Goal: Information Seeking & Learning: Learn about a topic

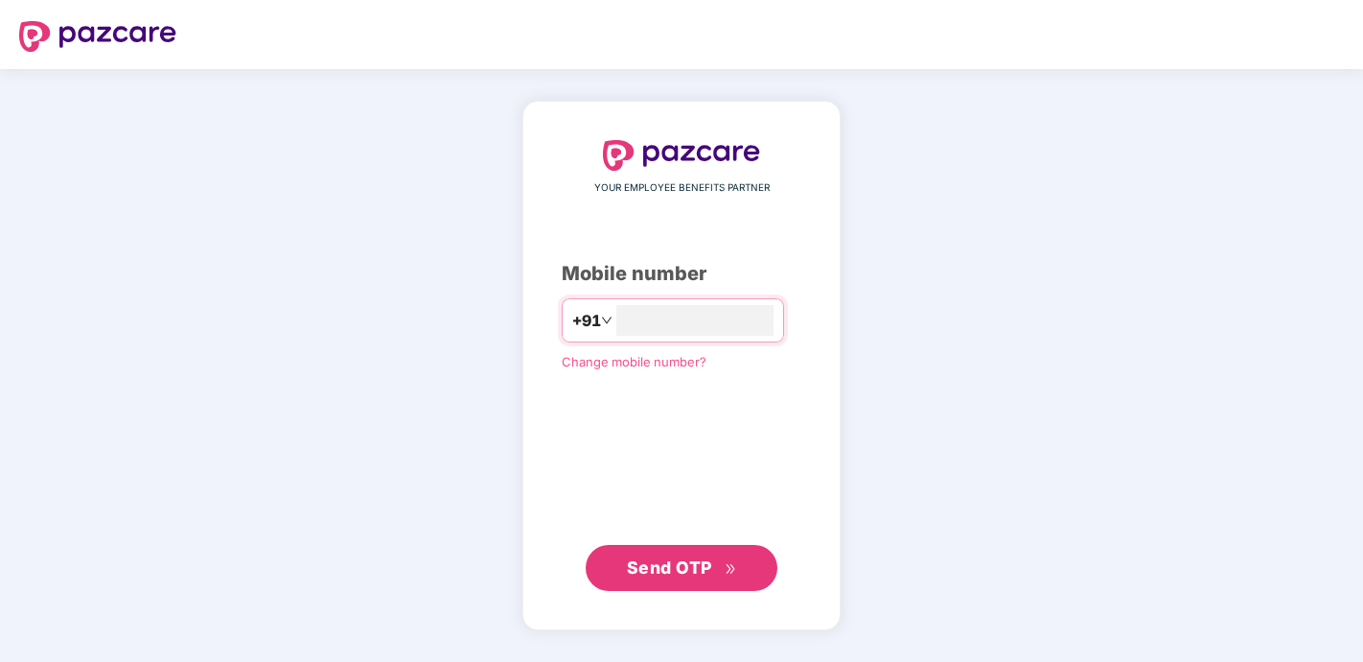
type input "**********"
click at [673, 581] on button "Send OTP" at bounding box center [682, 568] width 192 height 46
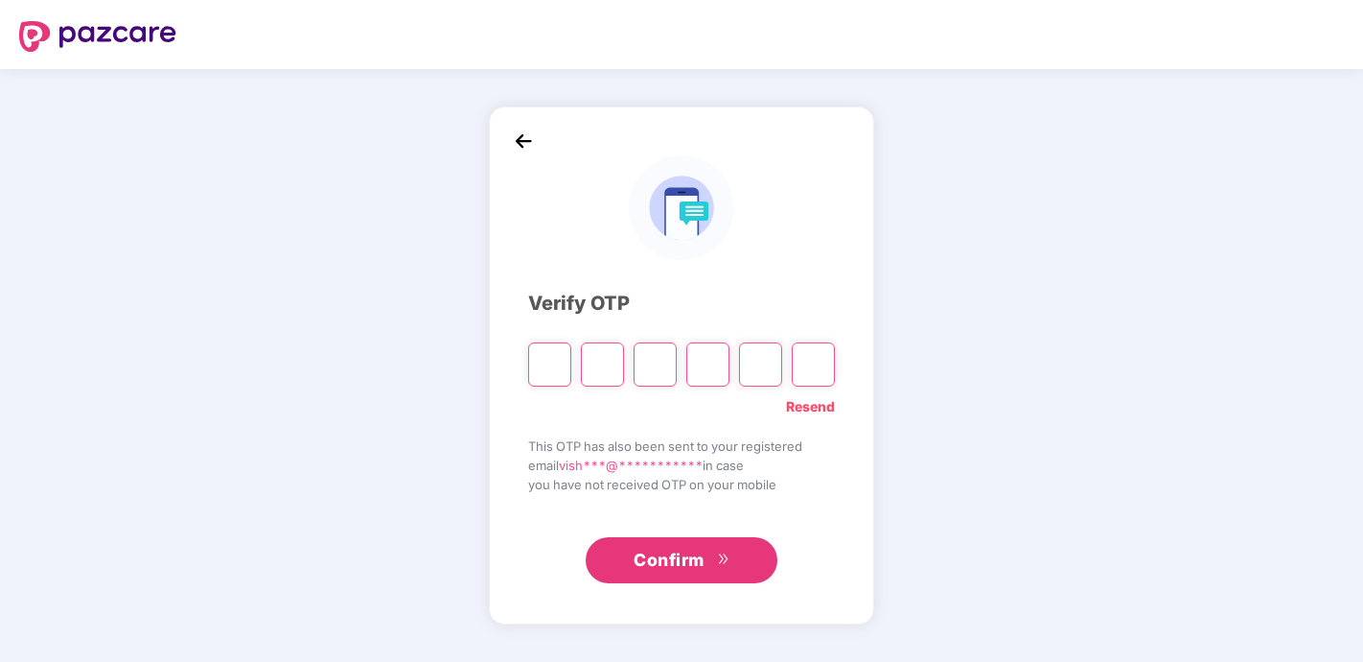
type input "*"
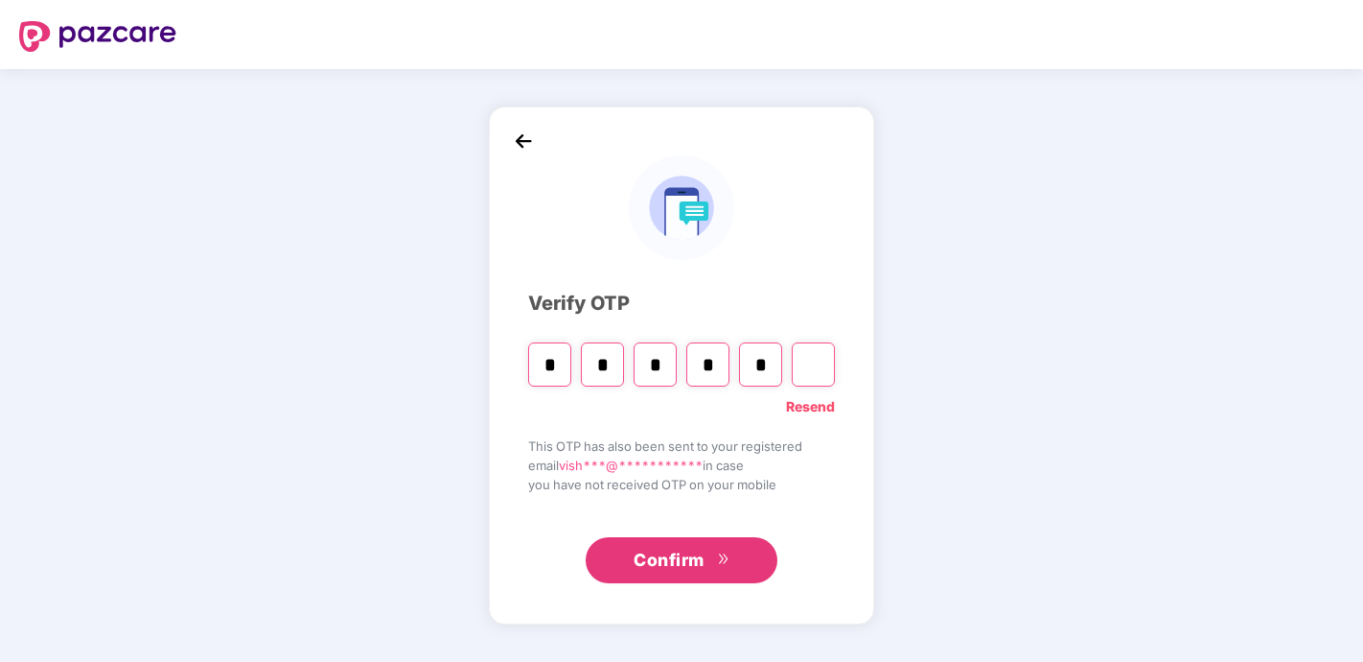
type input "*"
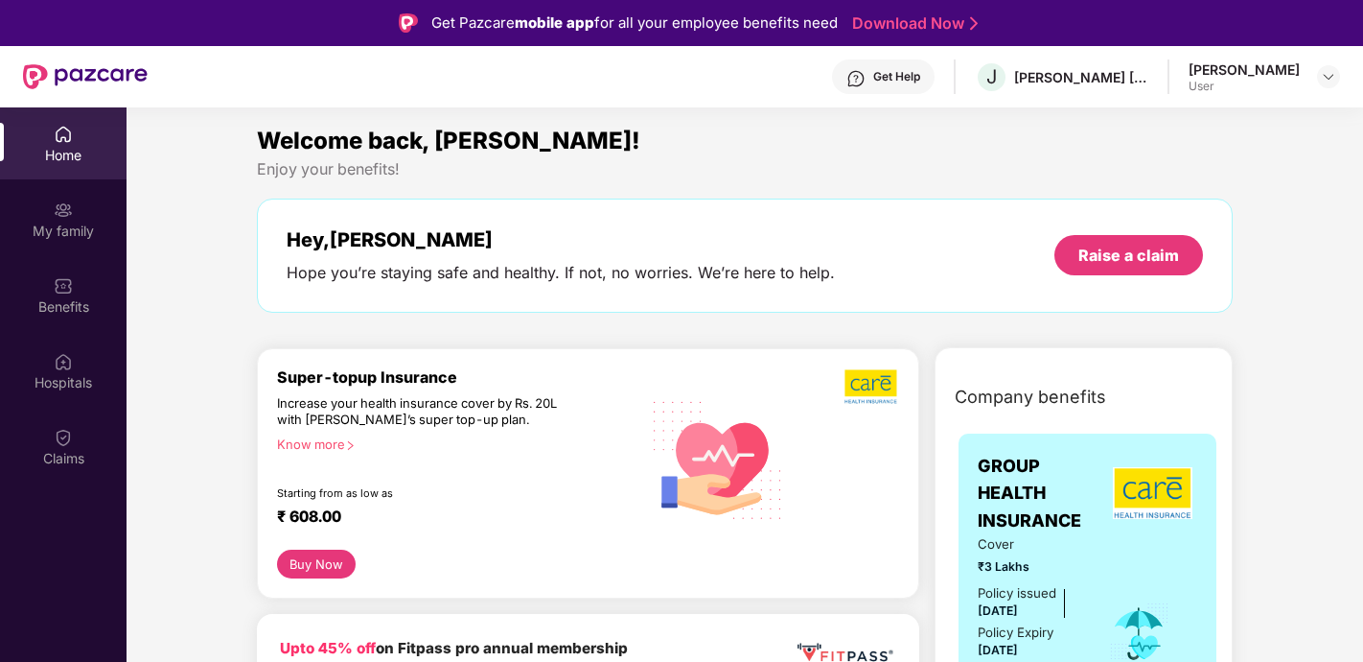
scroll to position [53, 0]
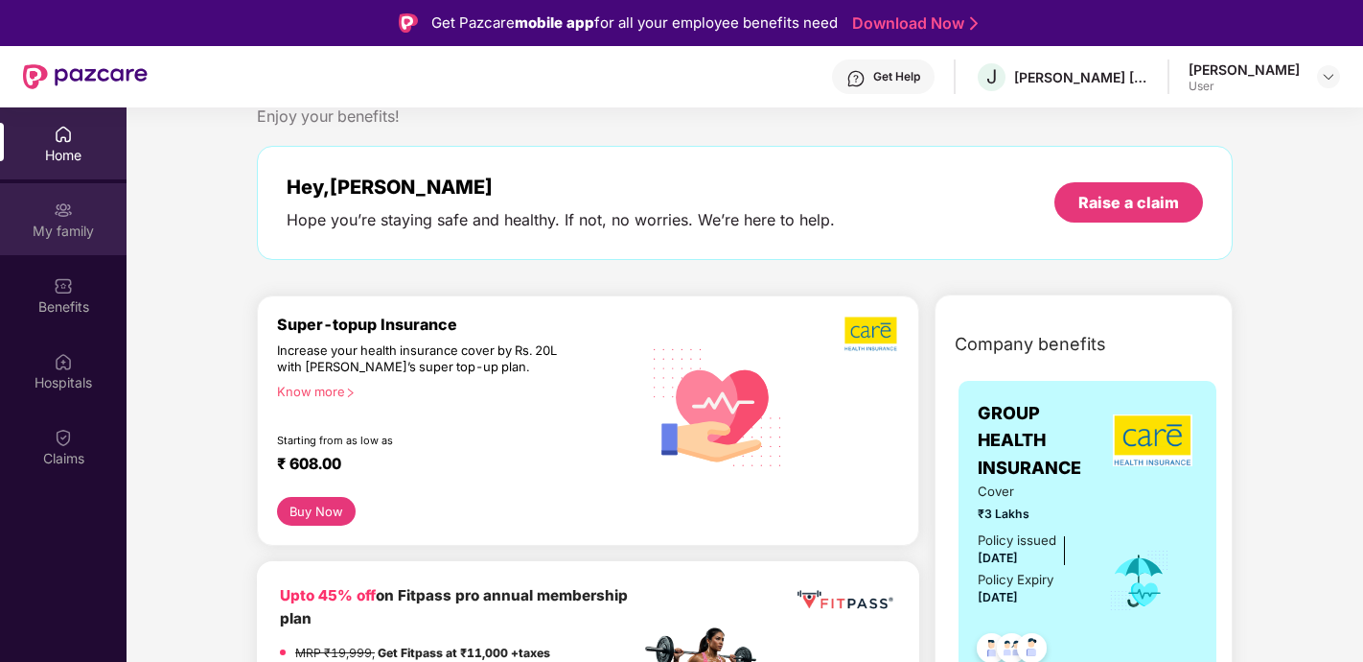
click at [81, 214] on div "My family" at bounding box center [63, 219] width 127 height 72
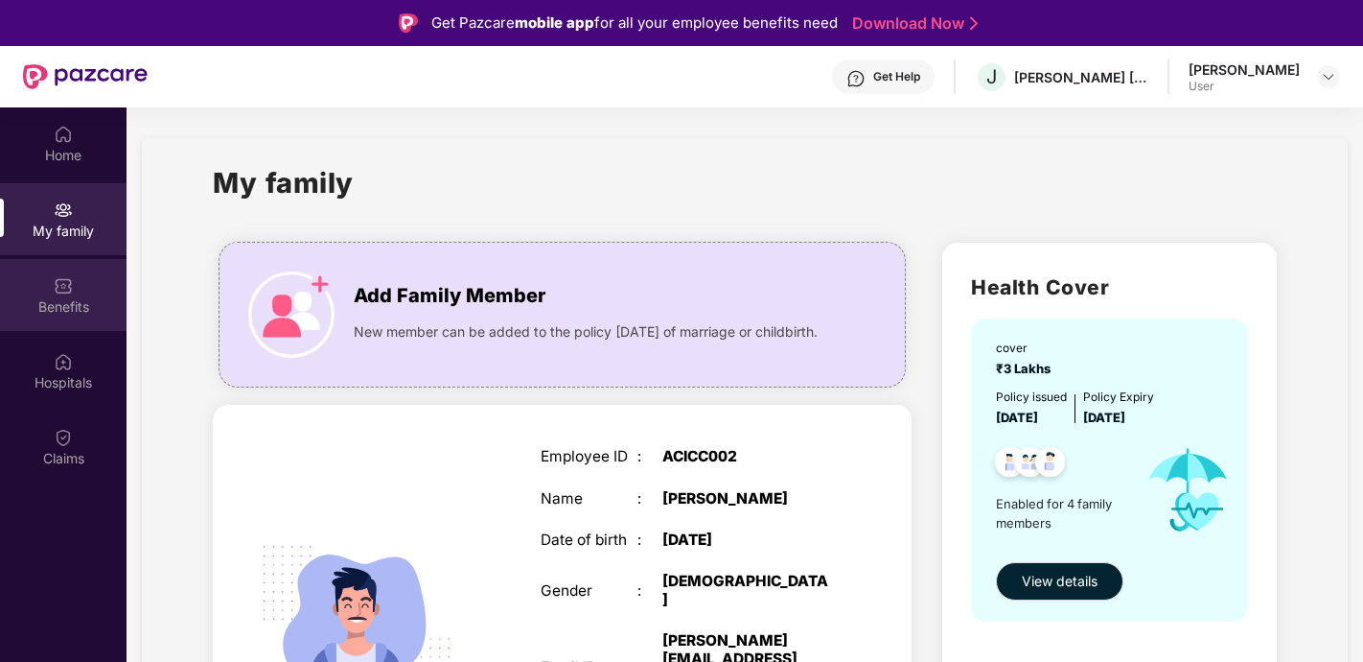
click at [67, 274] on div at bounding box center [63, 283] width 19 height 19
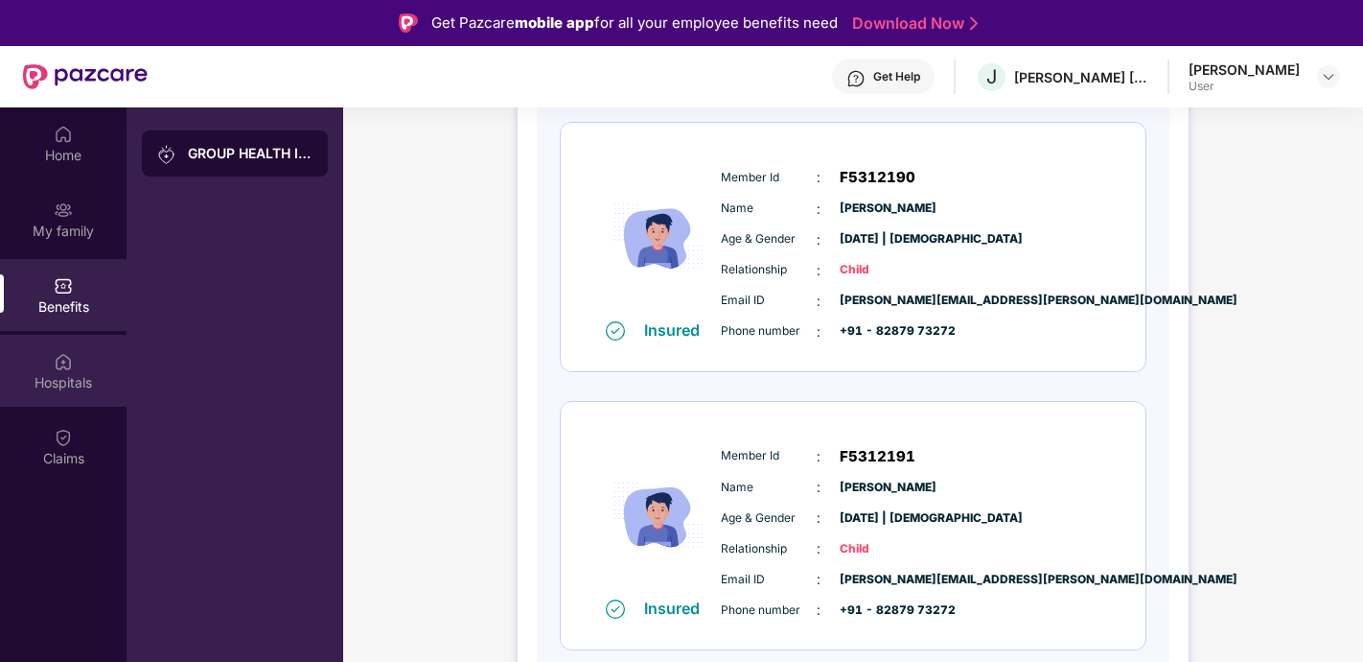
scroll to position [824, 0]
click at [52, 357] on div "Hospitals" at bounding box center [63, 371] width 127 height 72
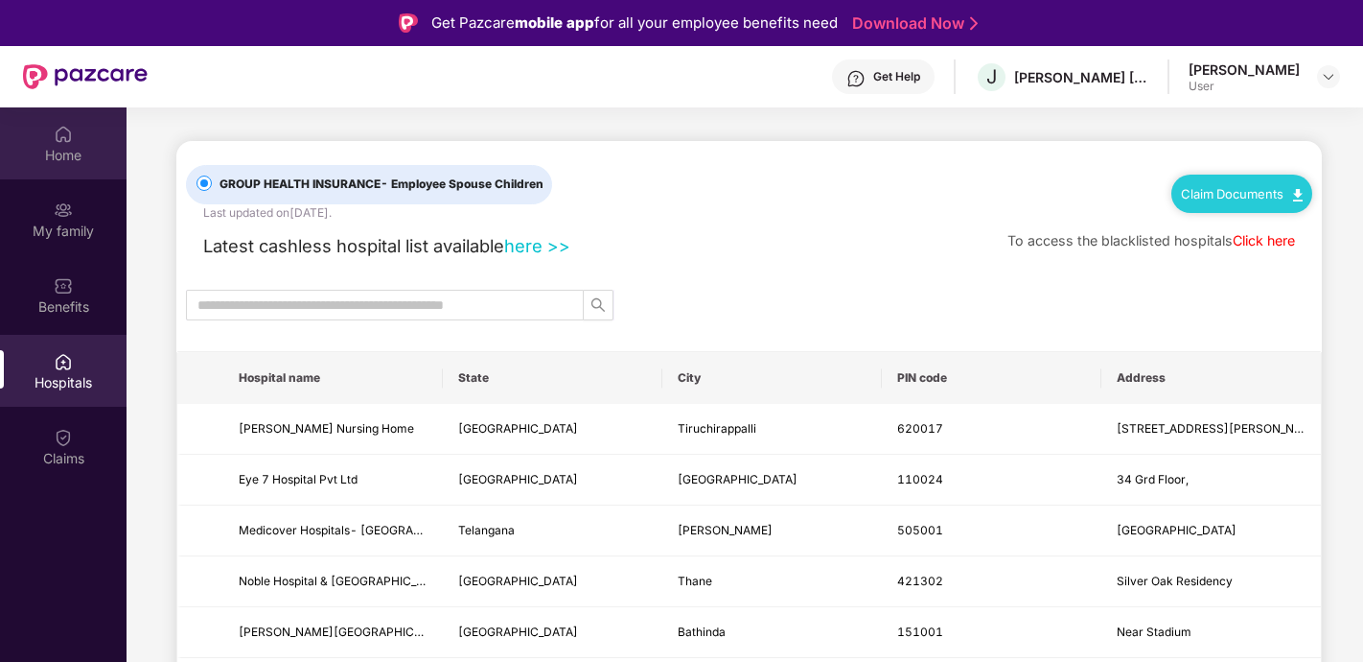
click at [58, 123] on div at bounding box center [63, 132] width 19 height 19
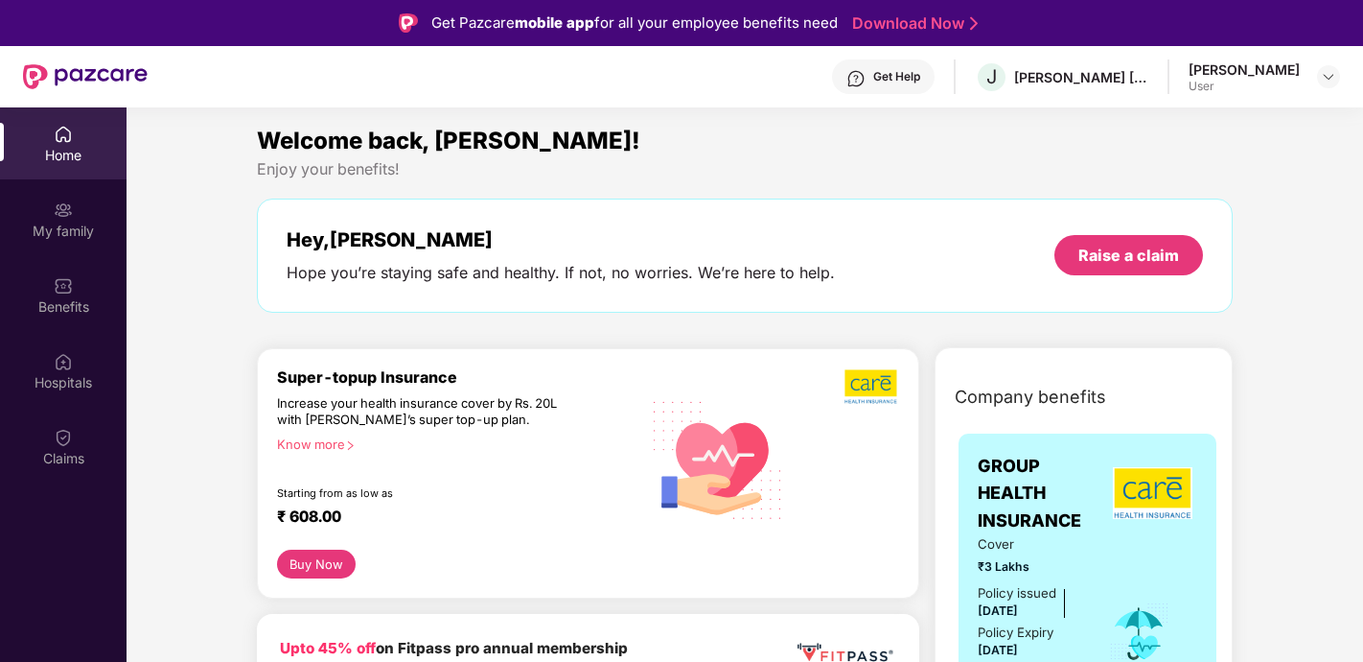
click at [305, 560] on button "Buy Now" at bounding box center [316, 563] width 79 height 28
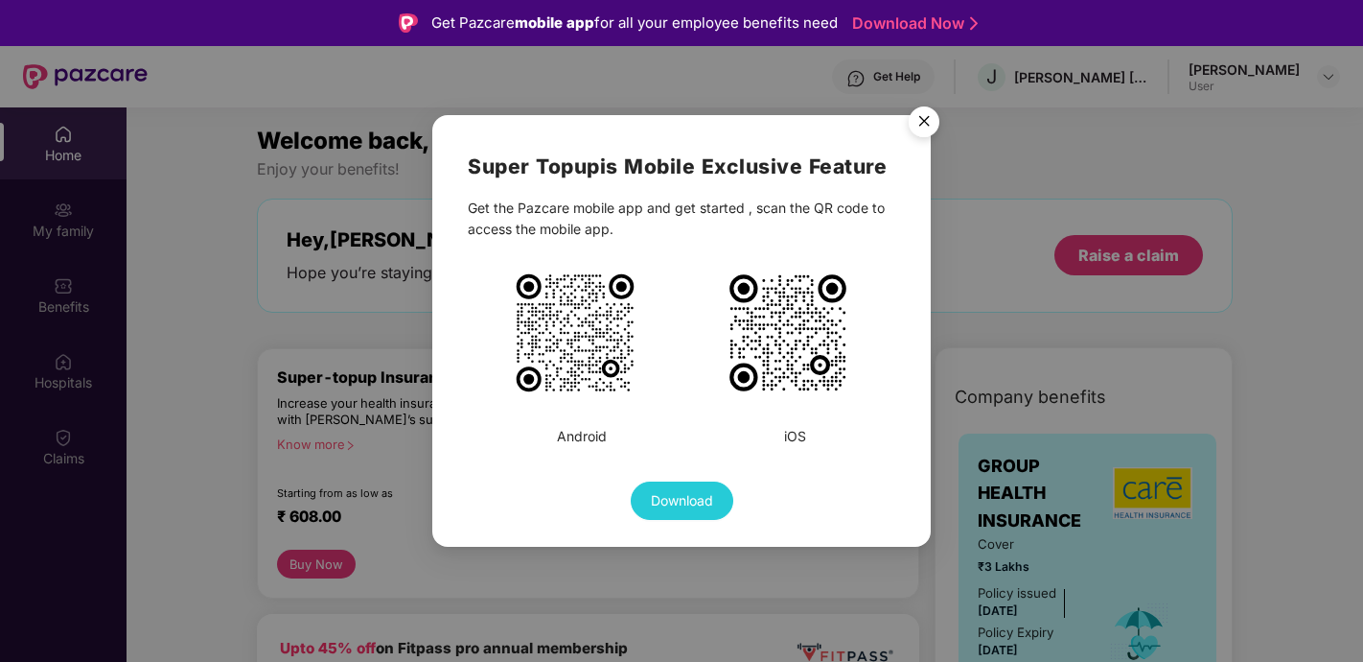
click at [925, 126] on img "Close" at bounding box center [924, 125] width 54 height 54
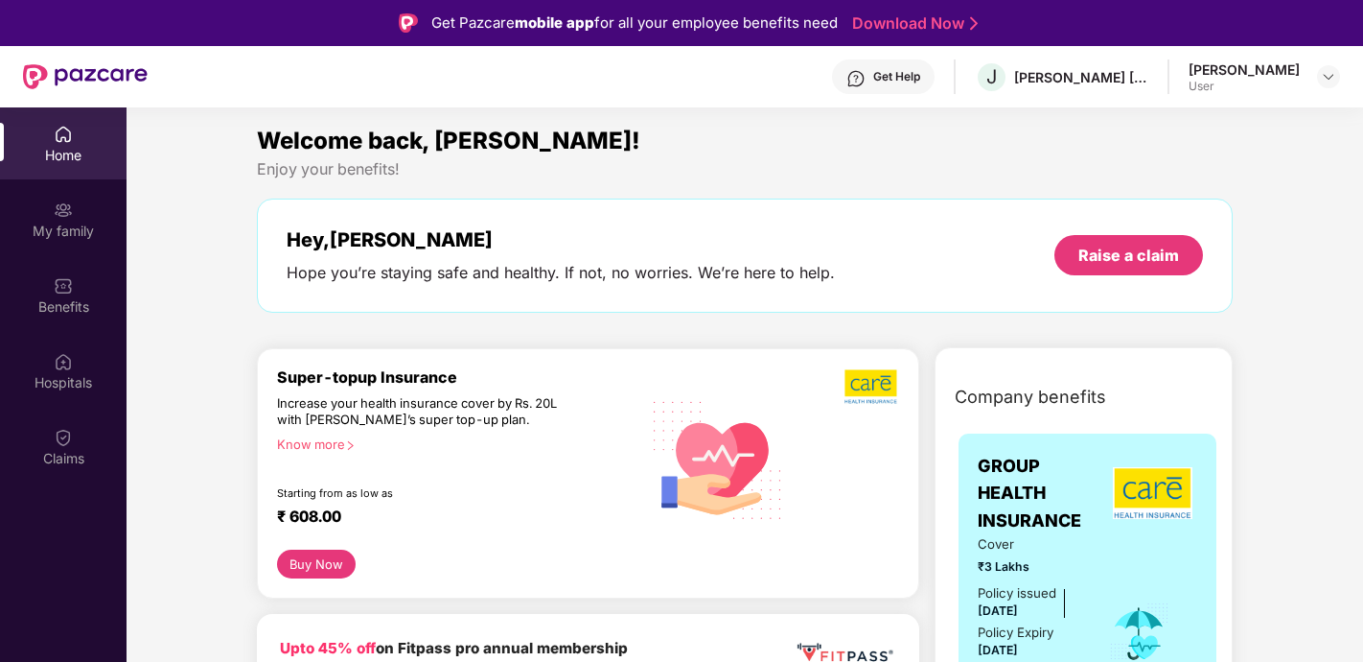
click at [603, 511] on div "₹ 608.00" at bounding box center [449, 518] width 344 height 23
click at [679, 489] on img at bounding box center [717, 459] width 155 height 158
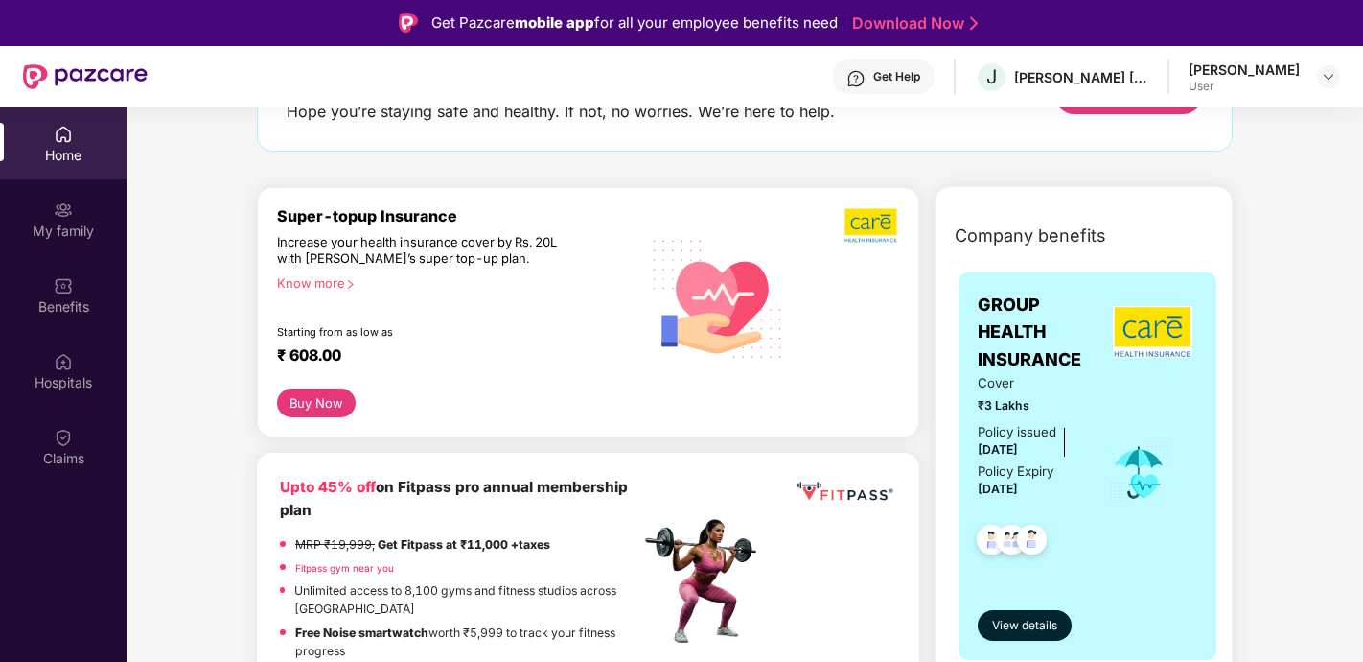
scroll to position [189, 0]
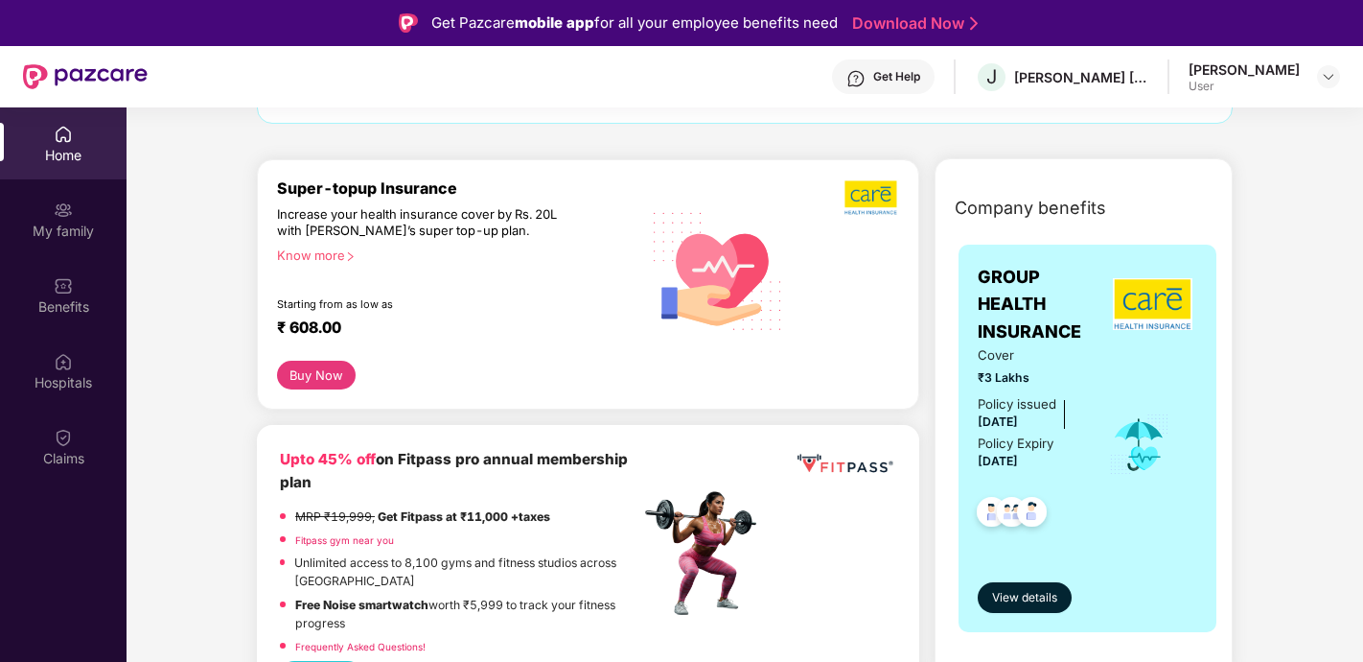
click at [576, 353] on div "Super-topup Insurance Increase your health insurance cover by Rs. 20L with [PER…" at bounding box center [458, 270] width 363 height 182
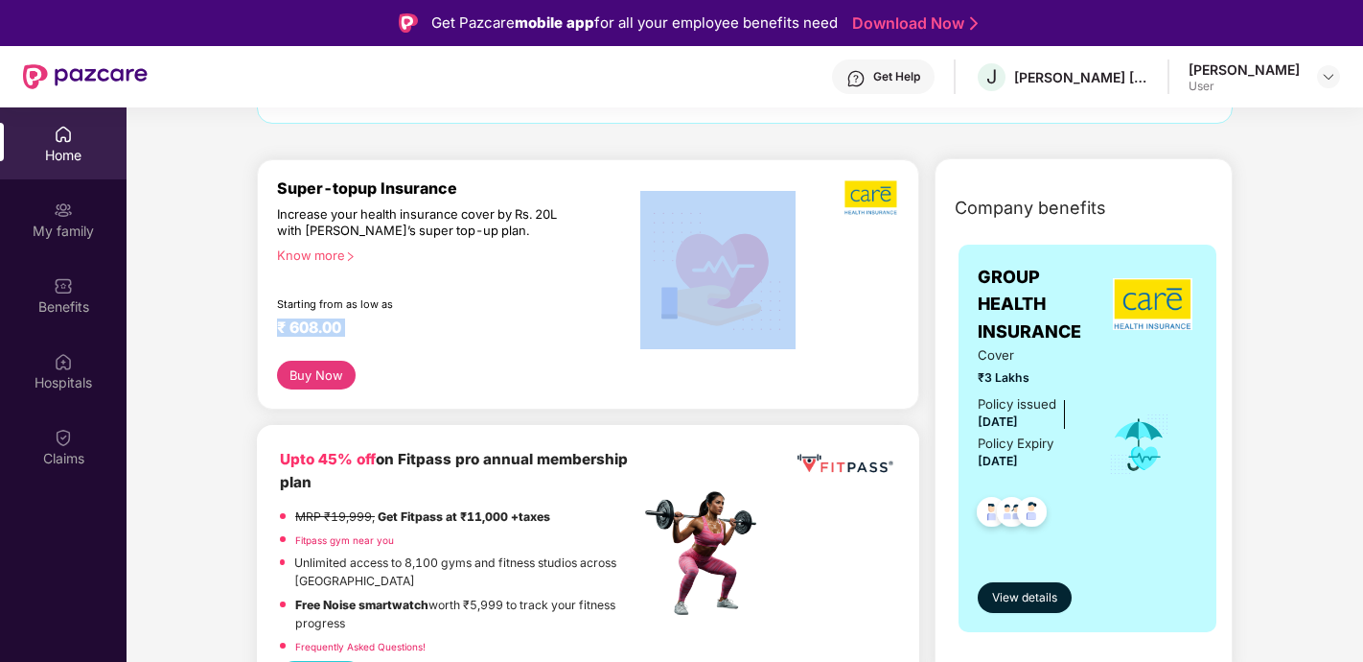
click at [576, 353] on div "Super-topup Insurance Increase your health insurance cover by Rs. 20L with [PER…" at bounding box center [458, 270] width 363 height 182
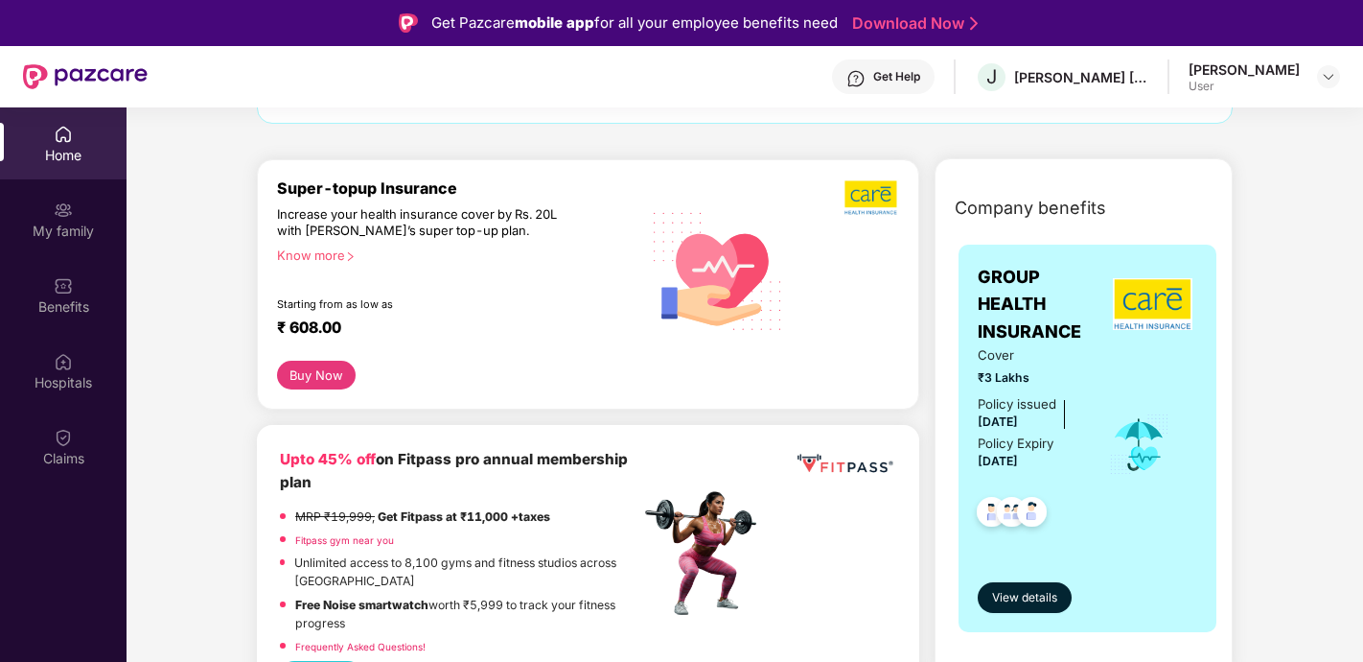
click at [337, 249] on div "Know more" at bounding box center [453, 253] width 352 height 13
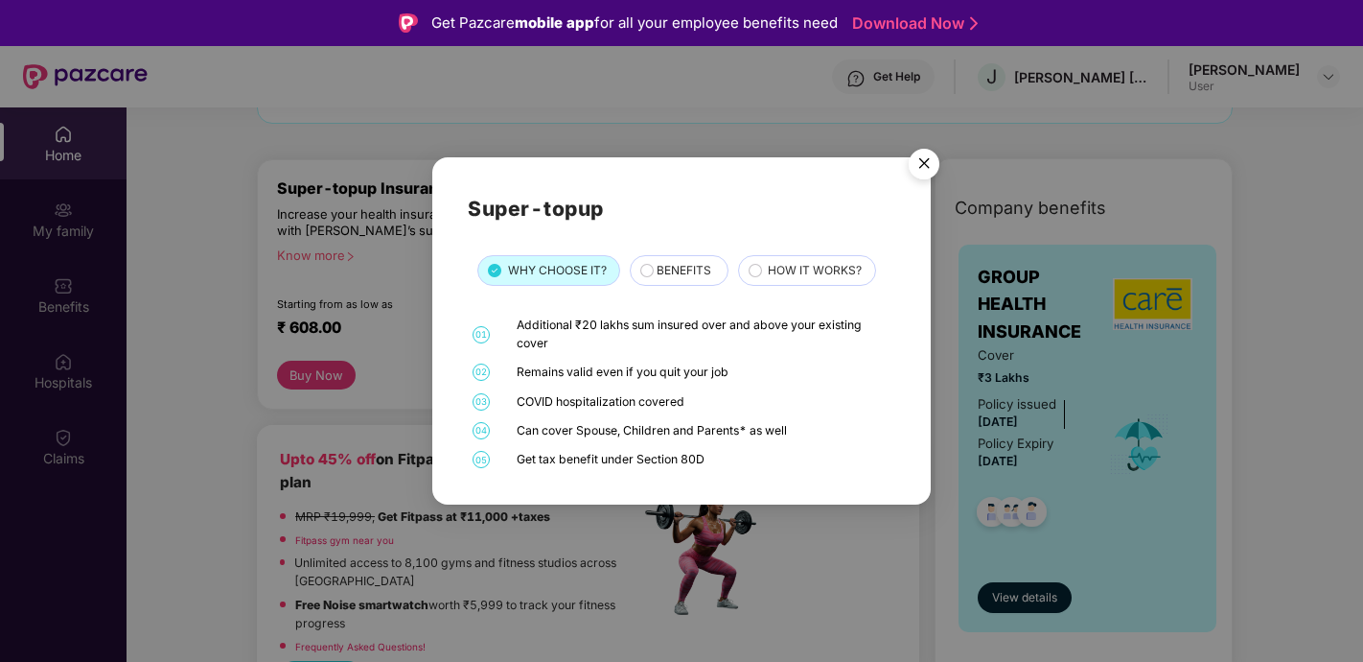
click at [677, 275] on span "BENEFITS" at bounding box center [684, 271] width 55 height 18
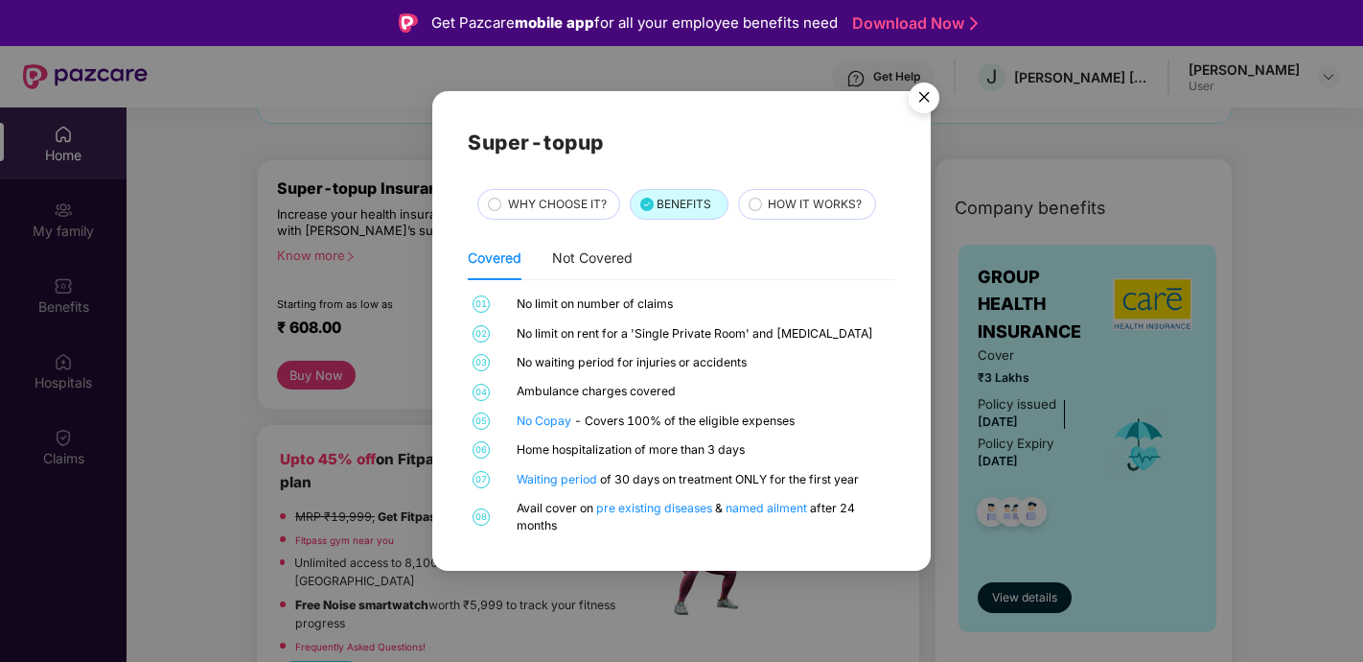
click at [803, 210] on span "HOW IT WORKS?" at bounding box center [815, 205] width 94 height 18
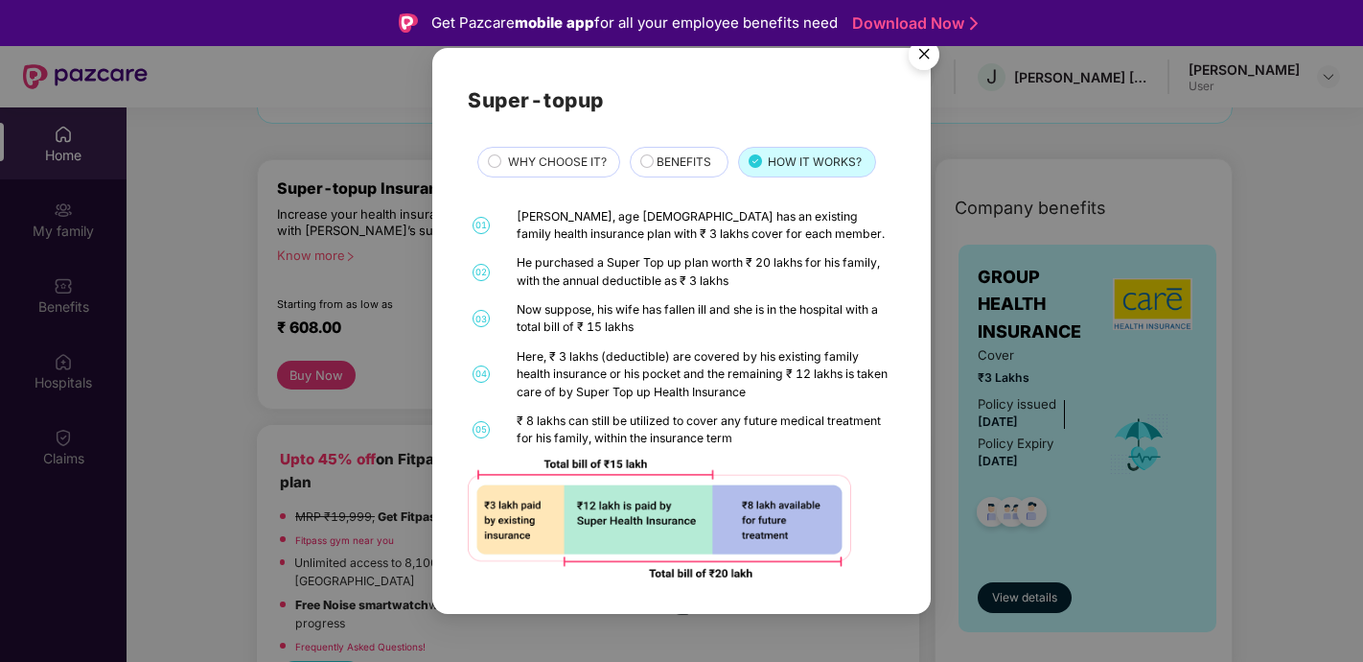
scroll to position [0, 0]
click at [679, 160] on span "BENEFITS" at bounding box center [684, 162] width 55 height 18
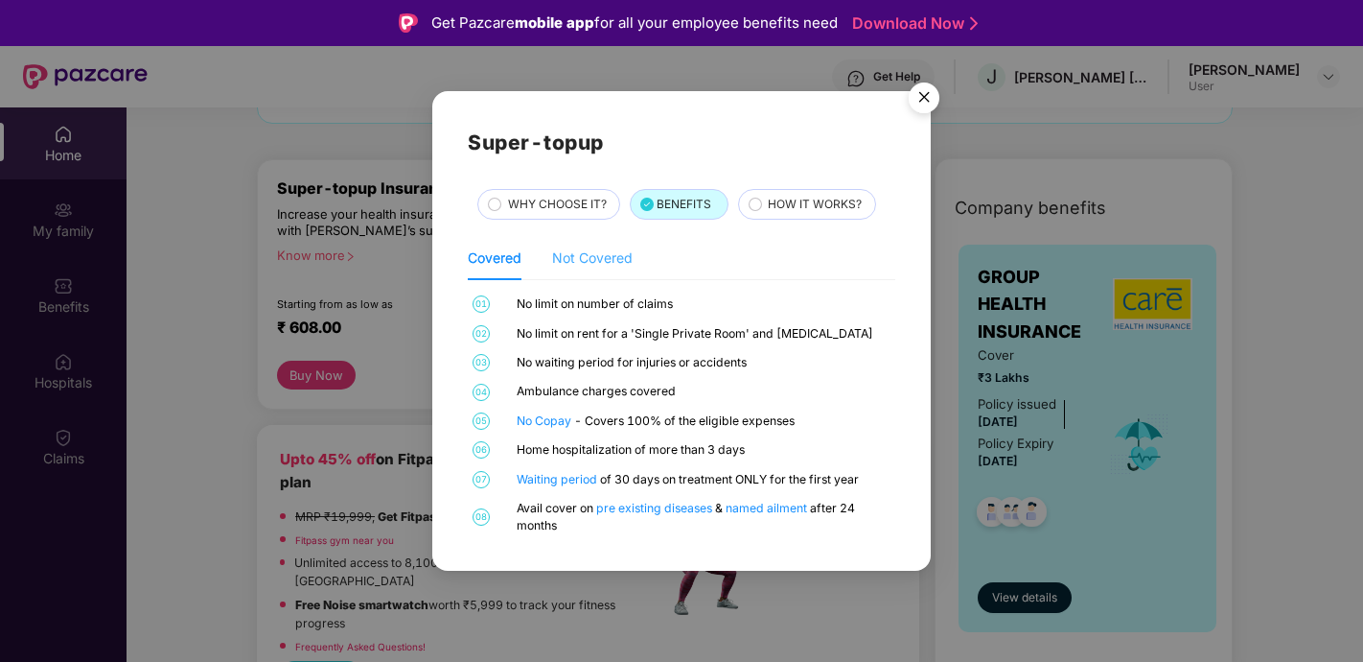
click at [581, 270] on div "Not Covered" at bounding box center [592, 258] width 81 height 44
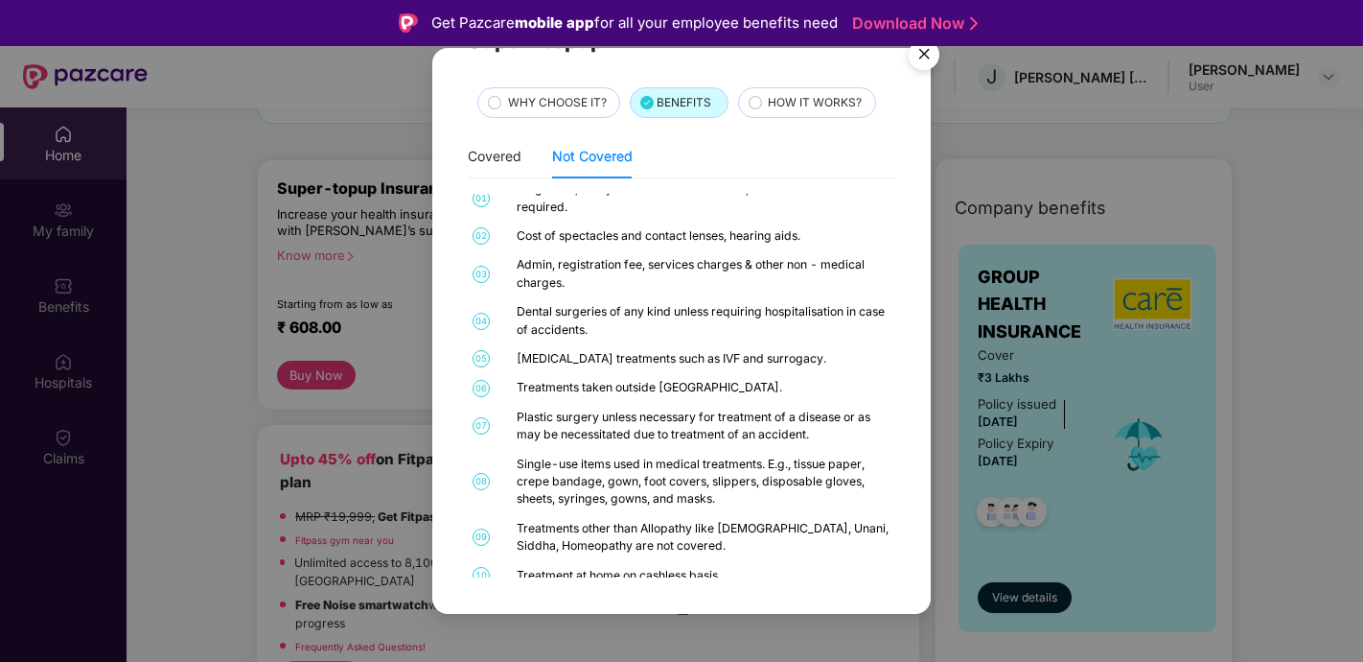
scroll to position [58, 0]
click at [933, 58] on img "Close" at bounding box center [924, 58] width 54 height 54
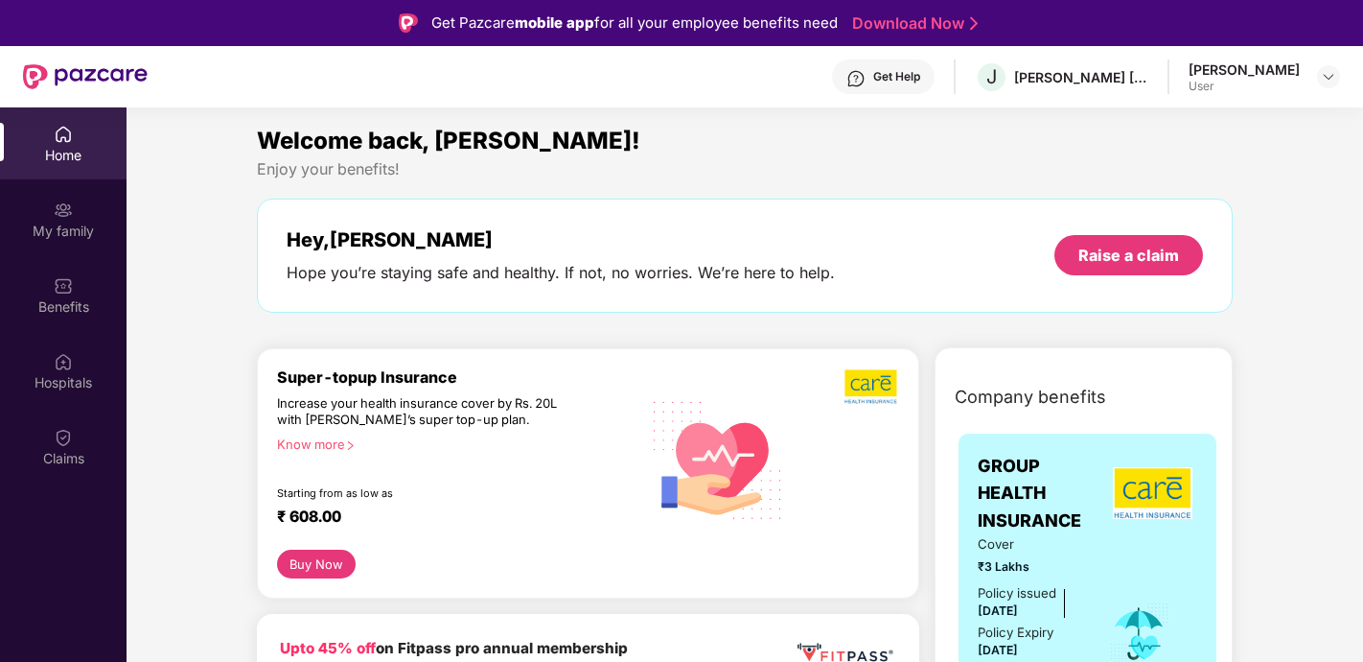
scroll to position [0, 0]
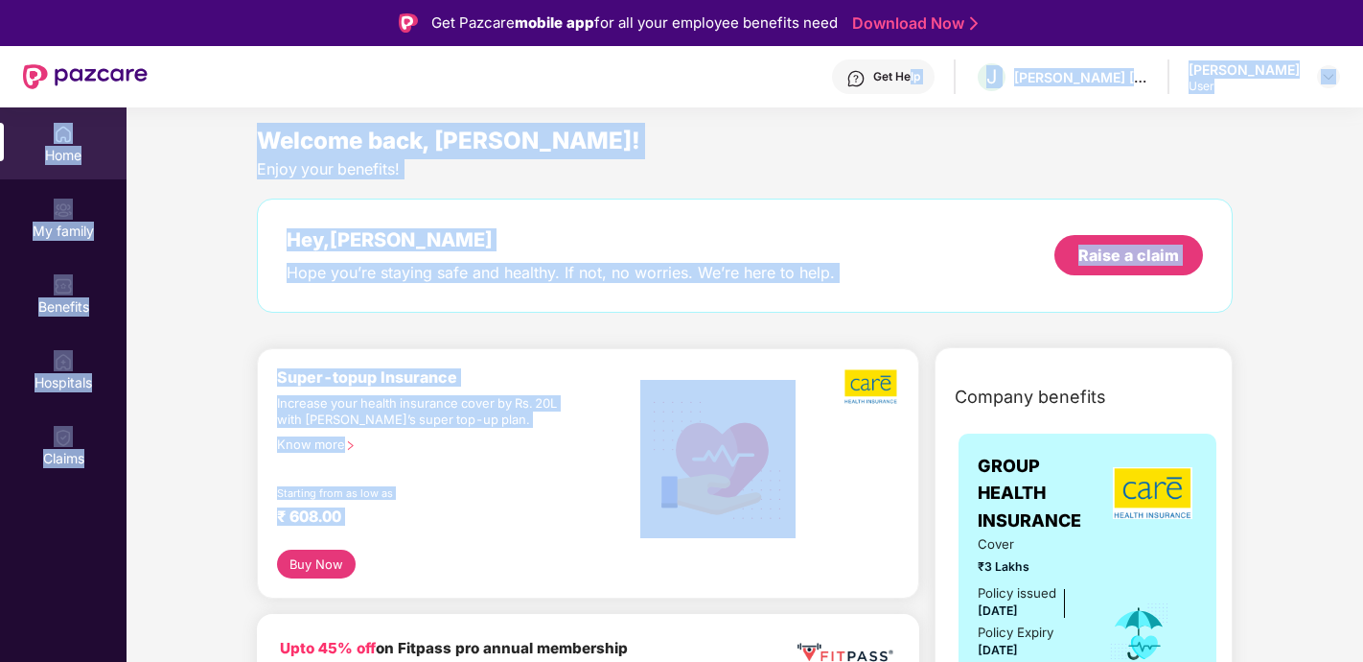
drag, startPoint x: 917, startPoint y: 77, endPoint x: 732, endPoint y: 392, distance: 365.7
click at [732, 395] on div "Get Pazcare mobile app for all your employee benefits need Download Now Get Hel…" at bounding box center [681, 384] width 1363 height 769
click at [620, 299] on div "Hey, [PERSON_NAME] Hope you’re staying safe and healthy. If not, no worries. We…" at bounding box center [745, 255] width 976 height 114
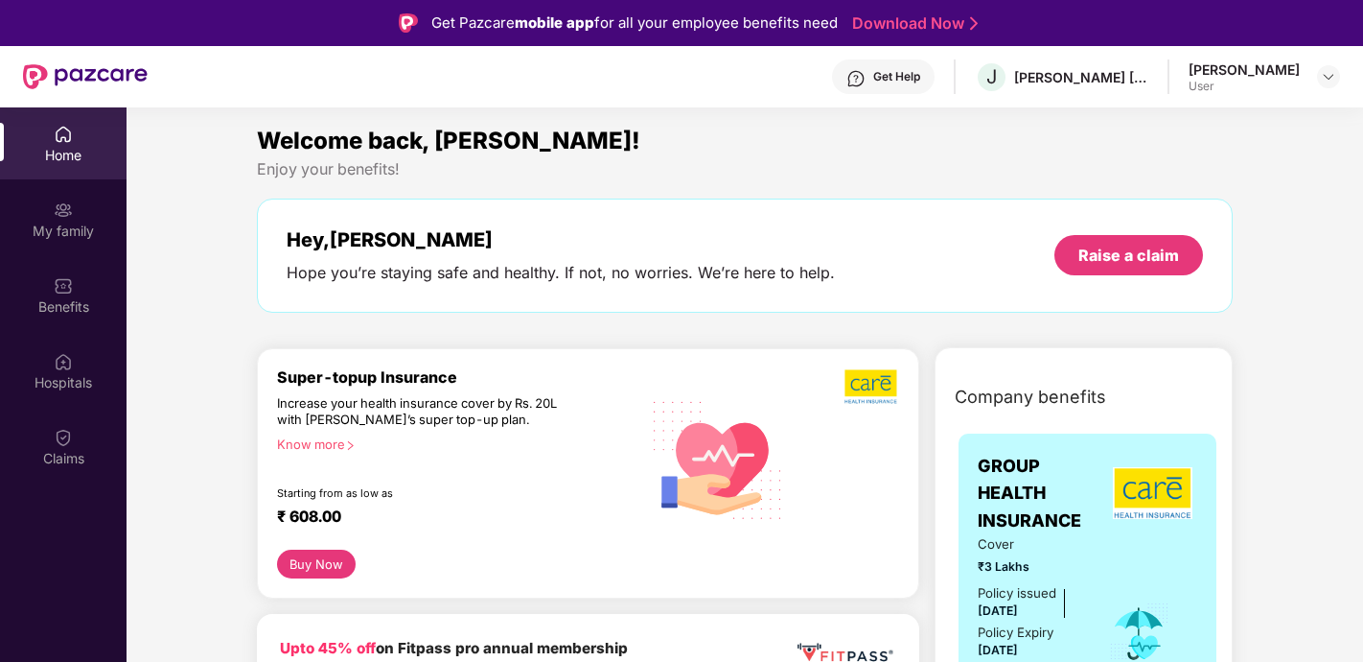
click at [1288, 76] on div "[PERSON_NAME]" at bounding box center [1244, 69] width 111 height 18
click at [1323, 77] on img at bounding box center [1328, 76] width 15 height 15
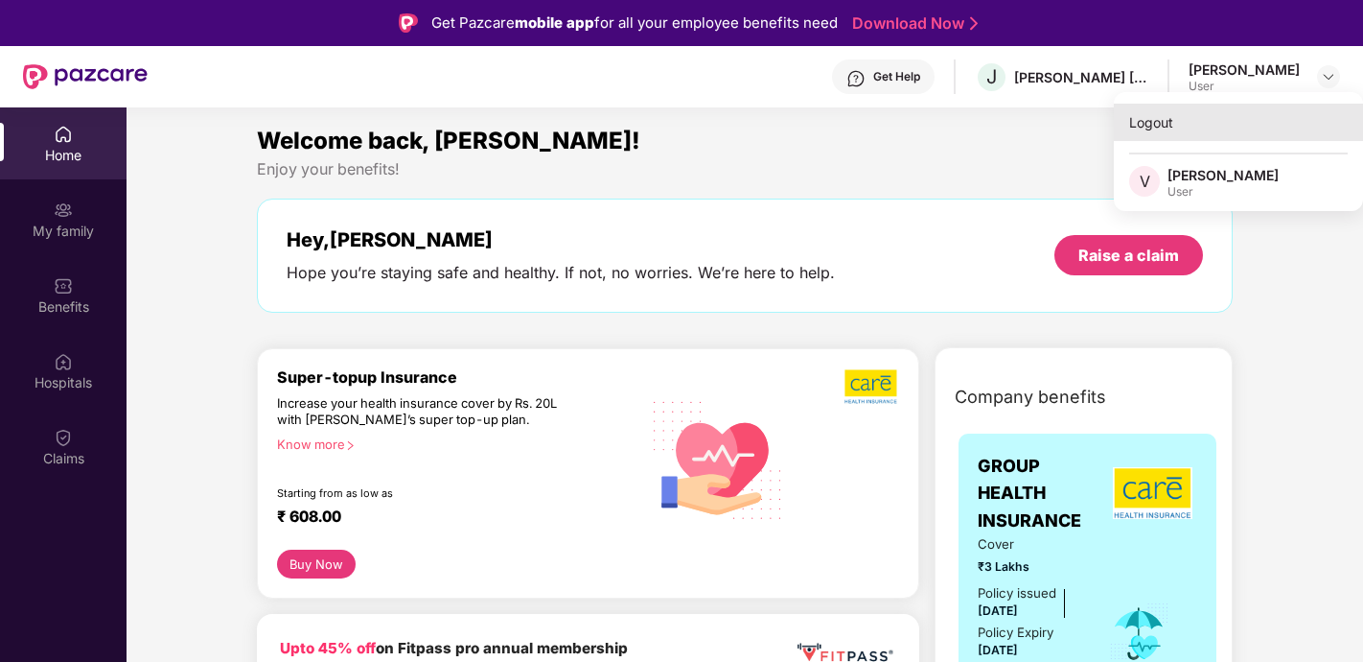
click at [1187, 119] on div "Logout" at bounding box center [1238, 122] width 249 height 37
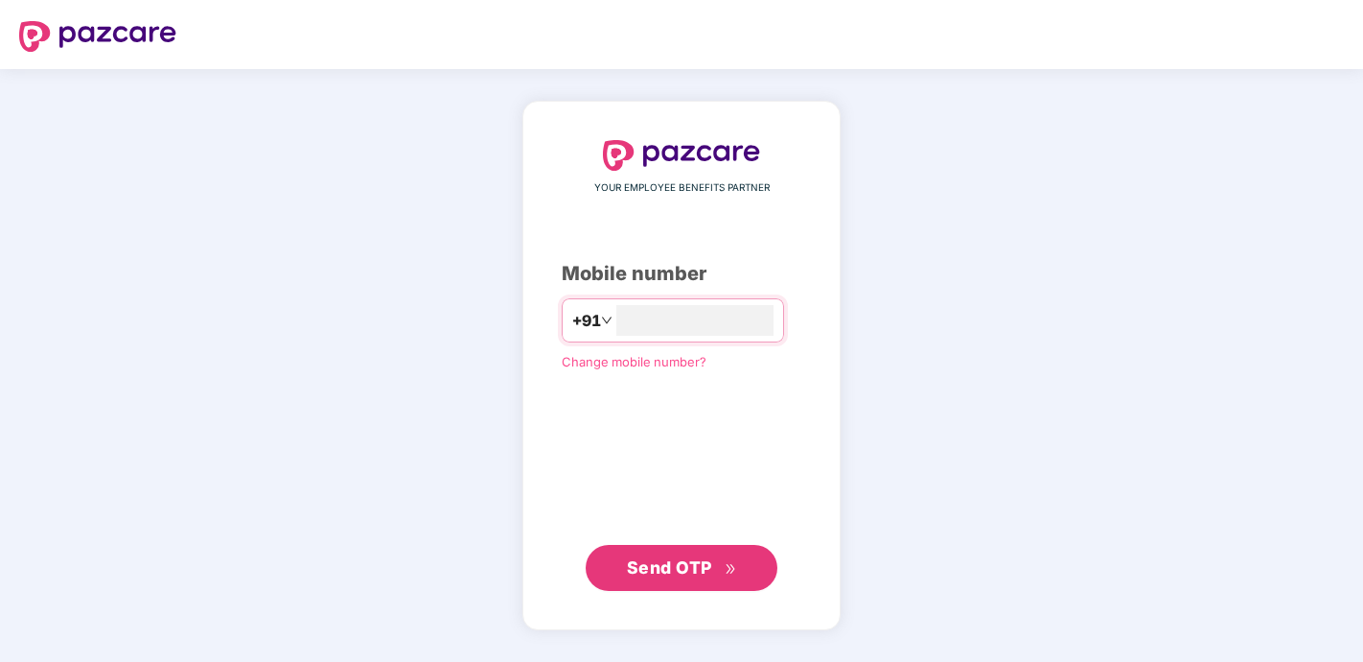
type input "****"
